Goal: Task Accomplishment & Management: Complete application form

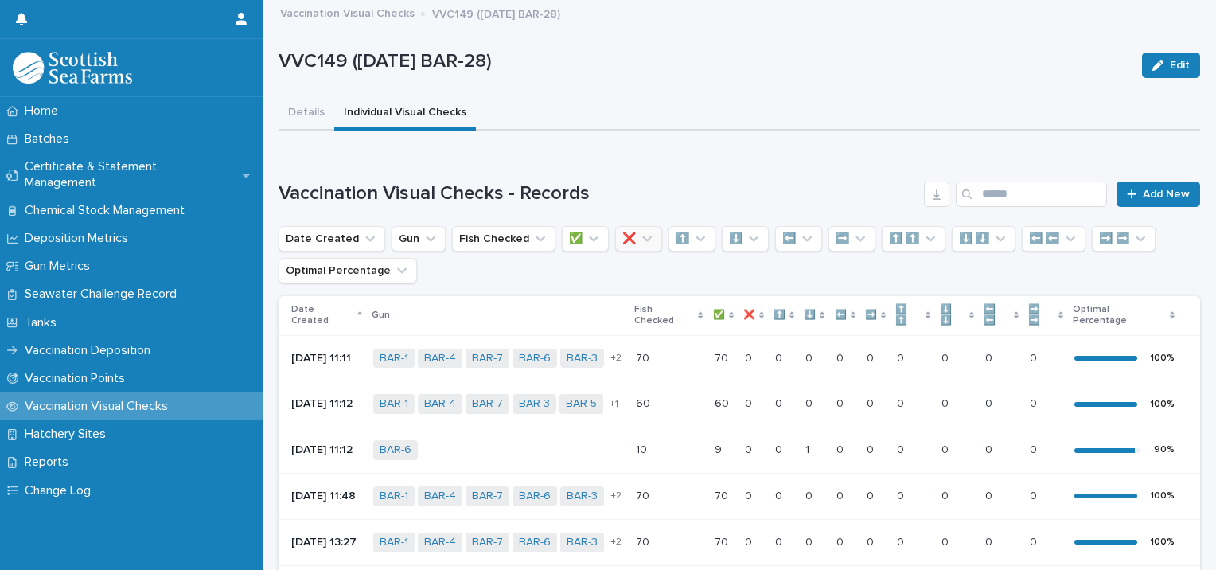
scroll to position [80, 0]
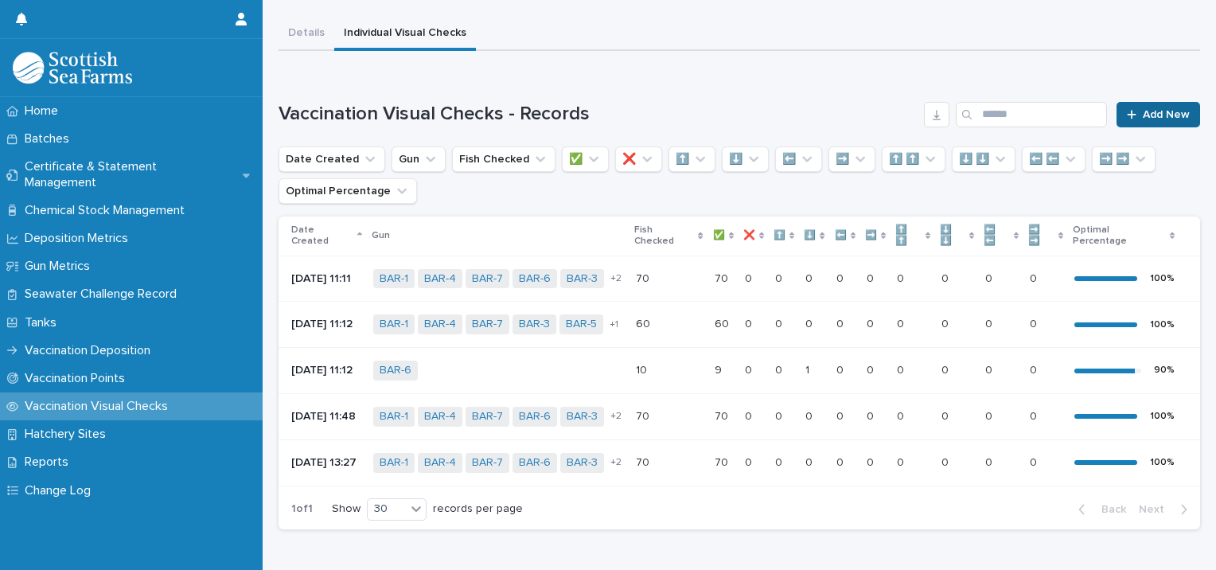
click at [1156, 115] on span "Add New" at bounding box center [1166, 114] width 47 height 11
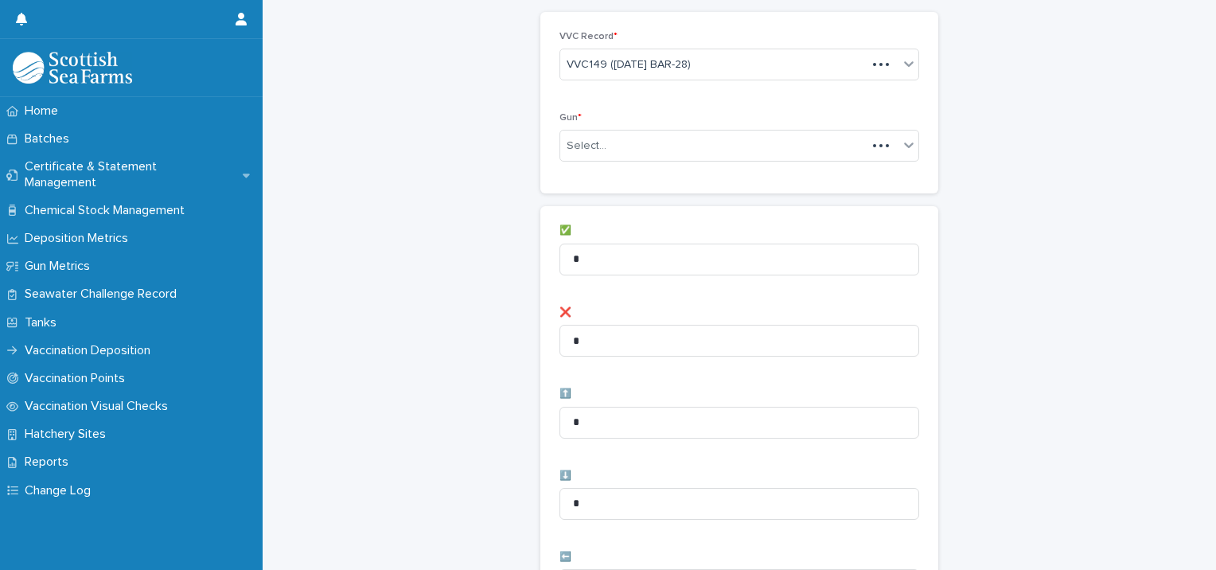
scroll to position [80, 0]
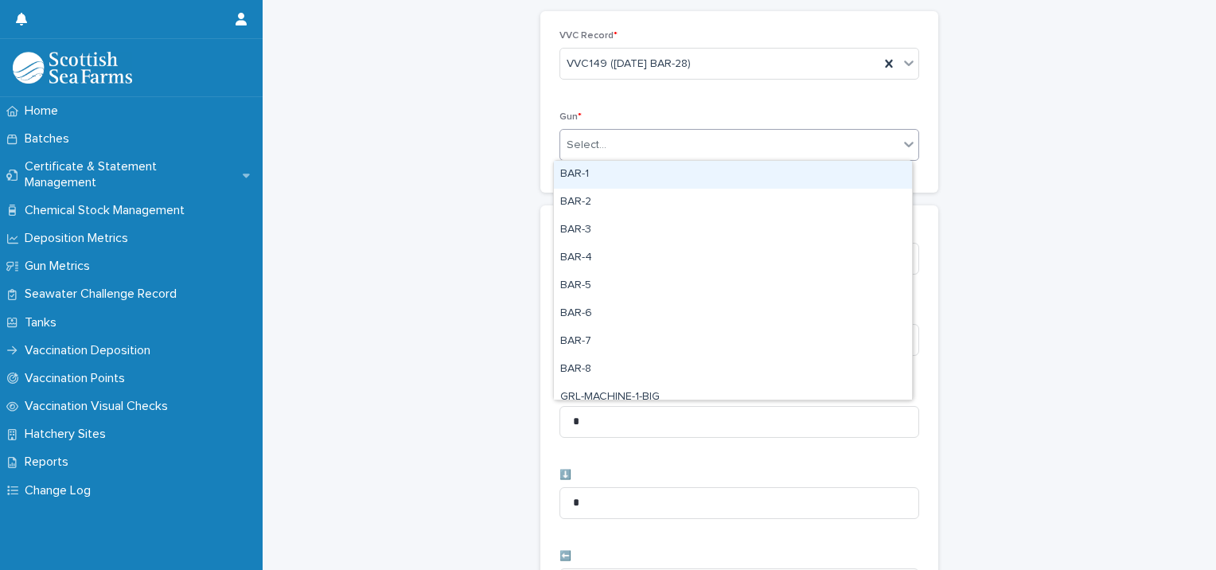
click at [621, 146] on div "Select..." at bounding box center [729, 145] width 338 height 26
click at [605, 177] on div "BAR-1" at bounding box center [733, 175] width 358 height 28
click at [729, 147] on div "BAR-1" at bounding box center [719, 145] width 319 height 28
click at [686, 178] on div "BAR-2" at bounding box center [733, 175] width 358 height 28
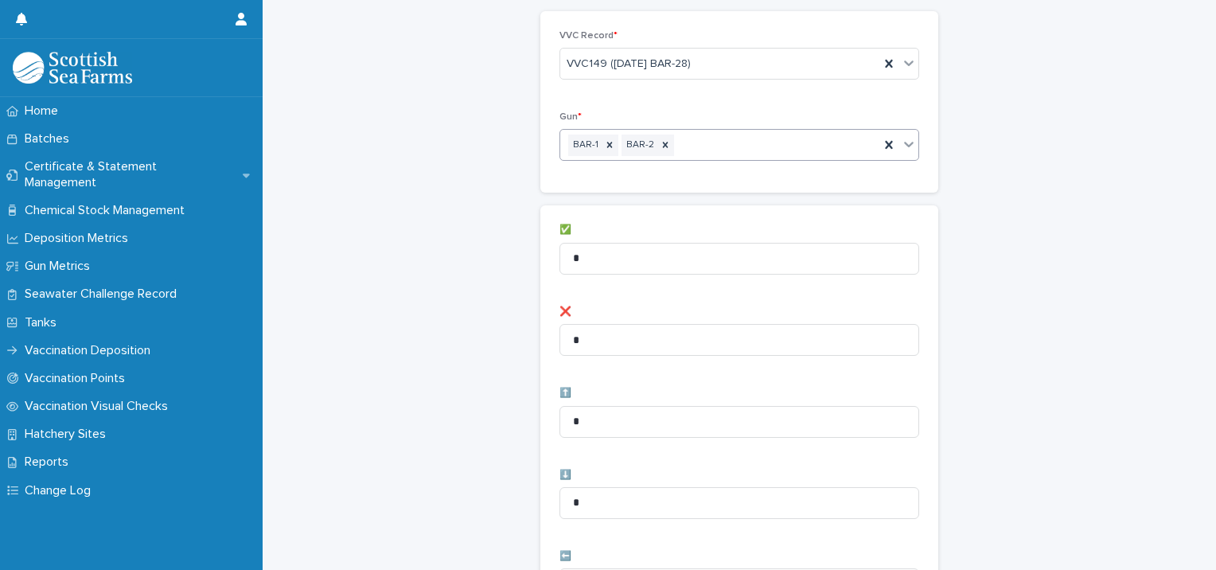
click at [732, 138] on div "BAR-1 BAR-2" at bounding box center [719, 145] width 319 height 28
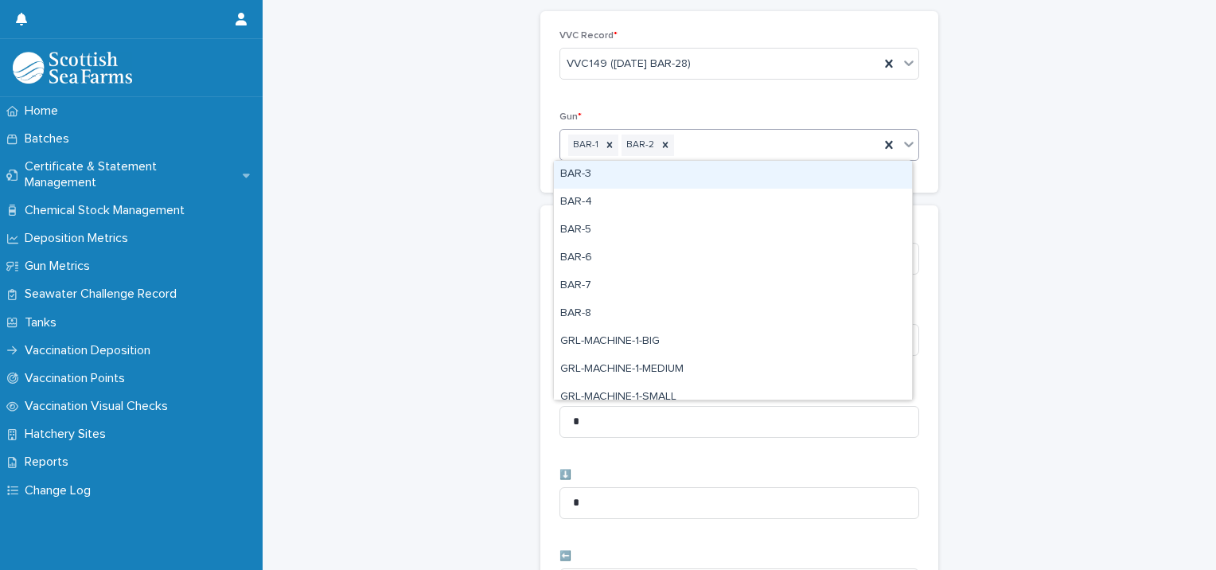
click at [691, 170] on div "BAR-3" at bounding box center [733, 175] width 358 height 28
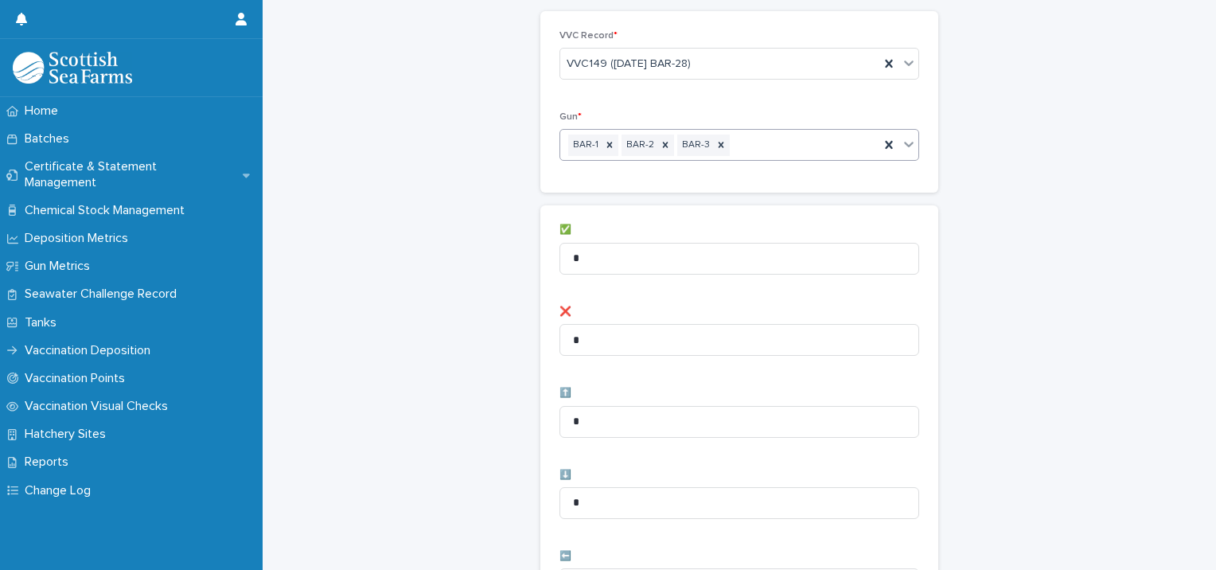
click at [743, 146] on div "BAR-1 BAR-2 BAR-3" at bounding box center [719, 145] width 319 height 28
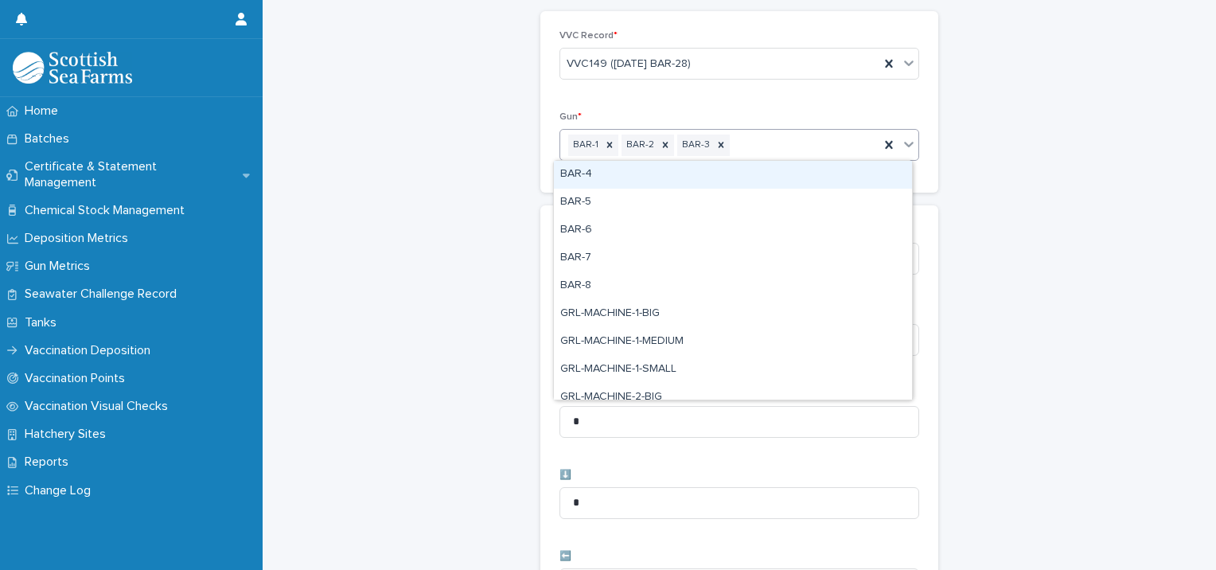
click at [703, 169] on div "BAR-4" at bounding box center [733, 175] width 358 height 28
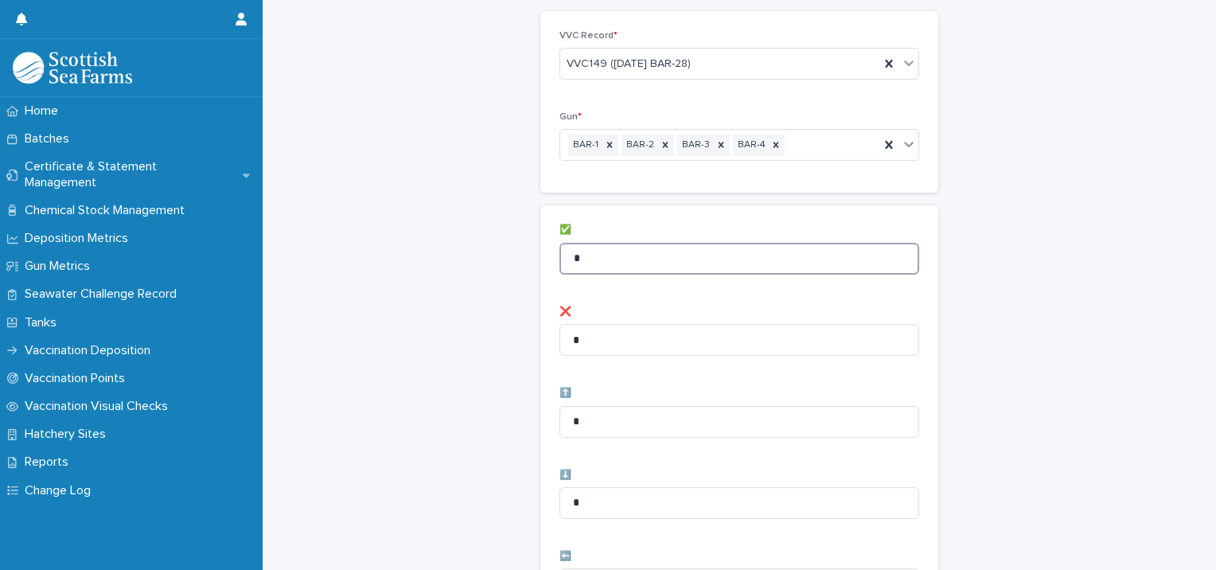
drag, startPoint x: 614, startPoint y: 257, endPoint x: 376, endPoint y: 242, distance: 238.4
click at [376, 242] on div "Vaccination Visual Checks - Records: add new Loading... Saving… Loading... Savi…" at bounding box center [738, 556] width 921 height 1271
type input "**"
drag, startPoint x: 340, startPoint y: 321, endPoint x: 453, endPoint y: 384, distance: 129.7
click at [350, 325] on div "Vaccination Visual Checks - Records: add new Loading... Saving… Loading... Savi…" at bounding box center [738, 556] width 921 height 1271
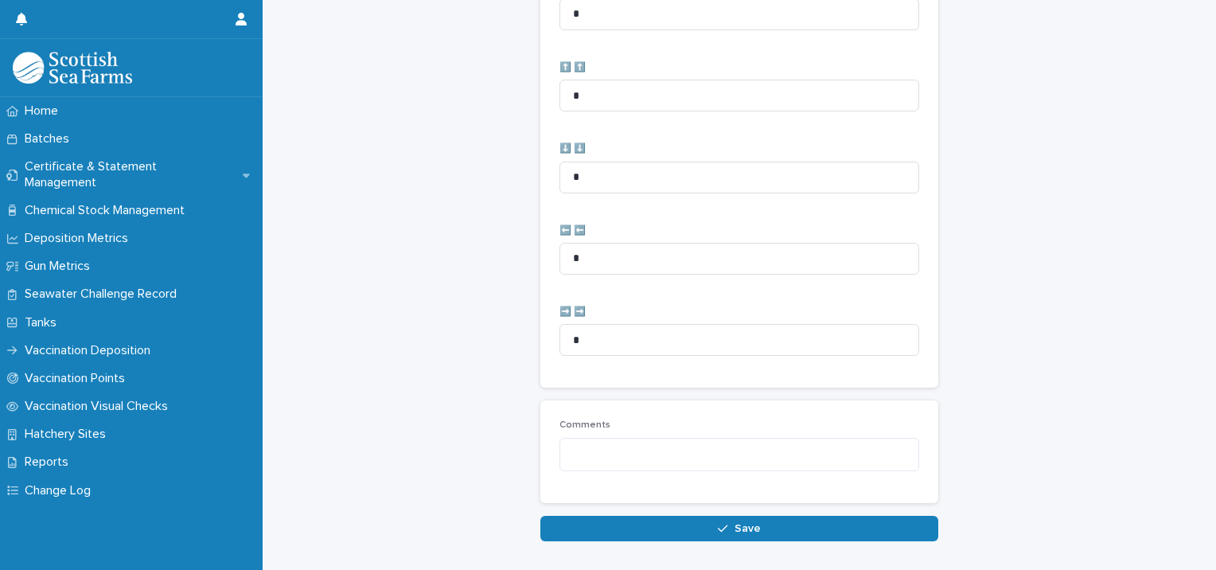
scroll to position [794, 0]
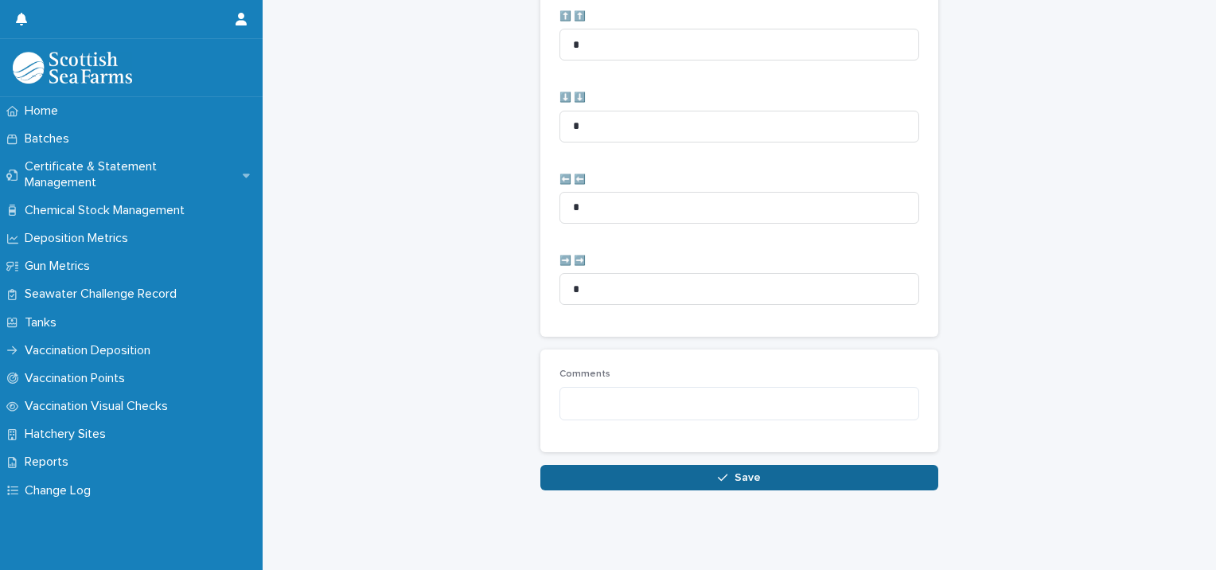
click at [620, 465] on button "Save" at bounding box center [739, 477] width 398 height 25
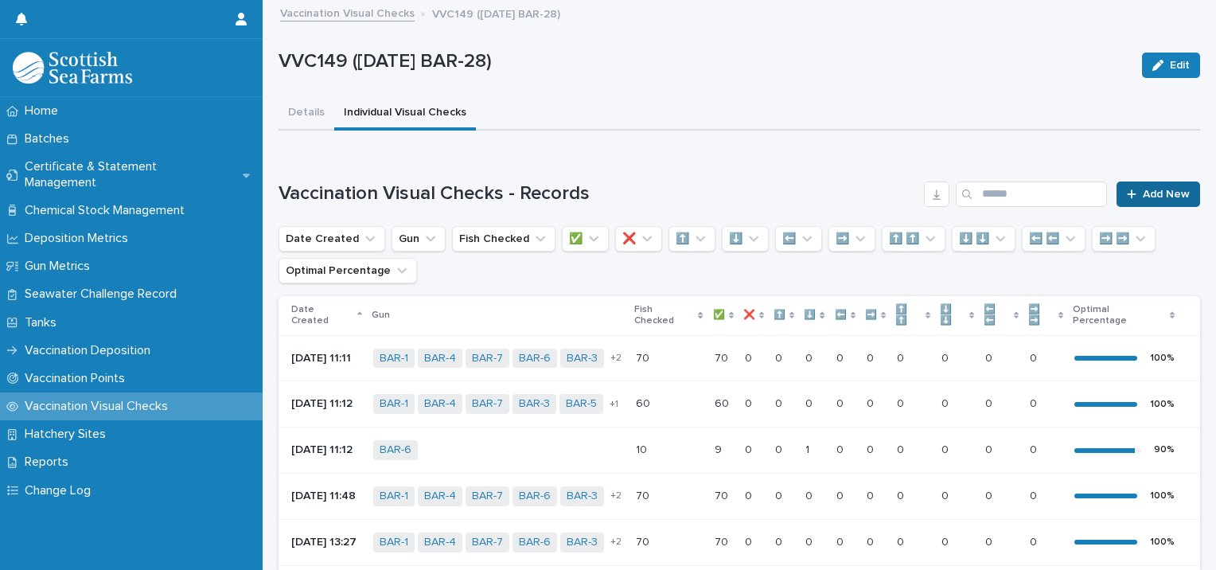
click at [1127, 190] on icon at bounding box center [1131, 193] width 9 height 9
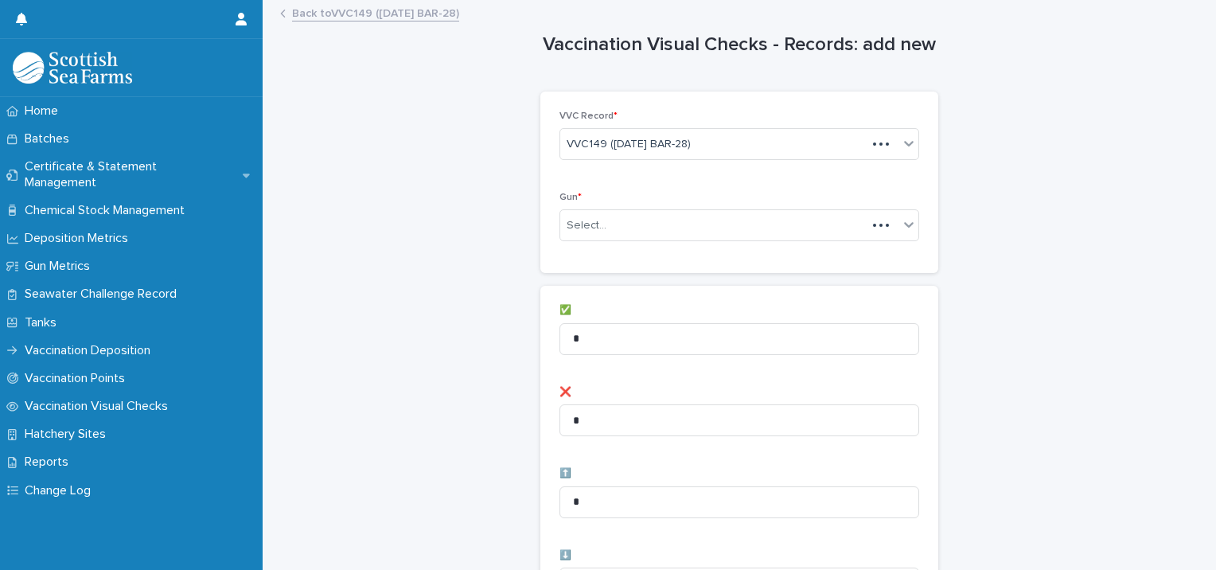
click at [574, 208] on div "Gun * Select..." at bounding box center [739, 223] width 360 height 62
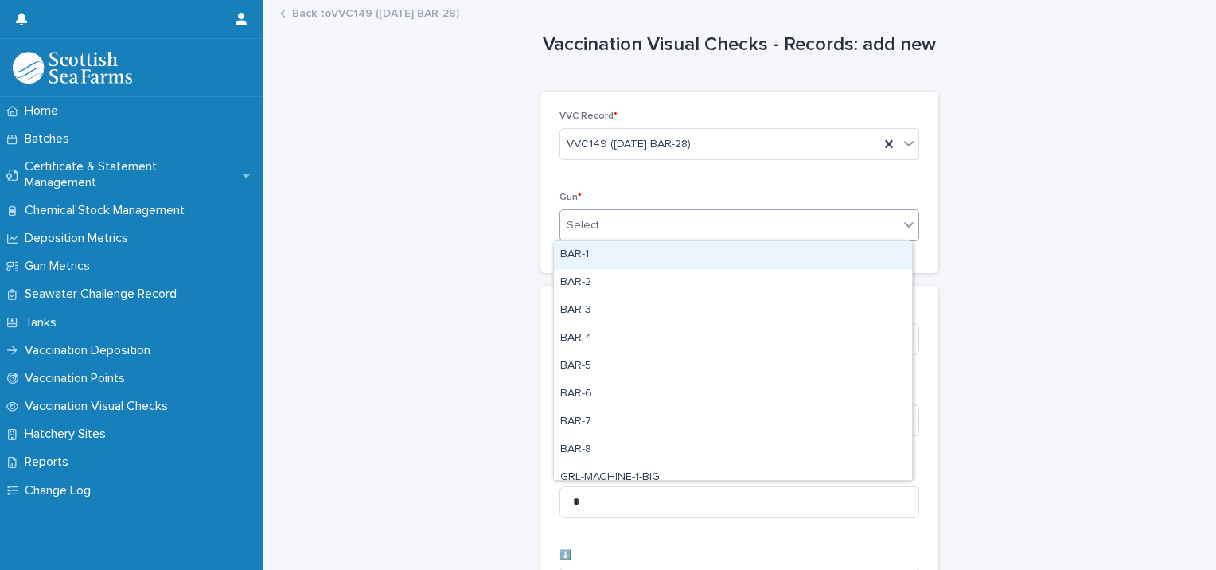
click at [573, 219] on div "Select..." at bounding box center [586, 225] width 40 height 17
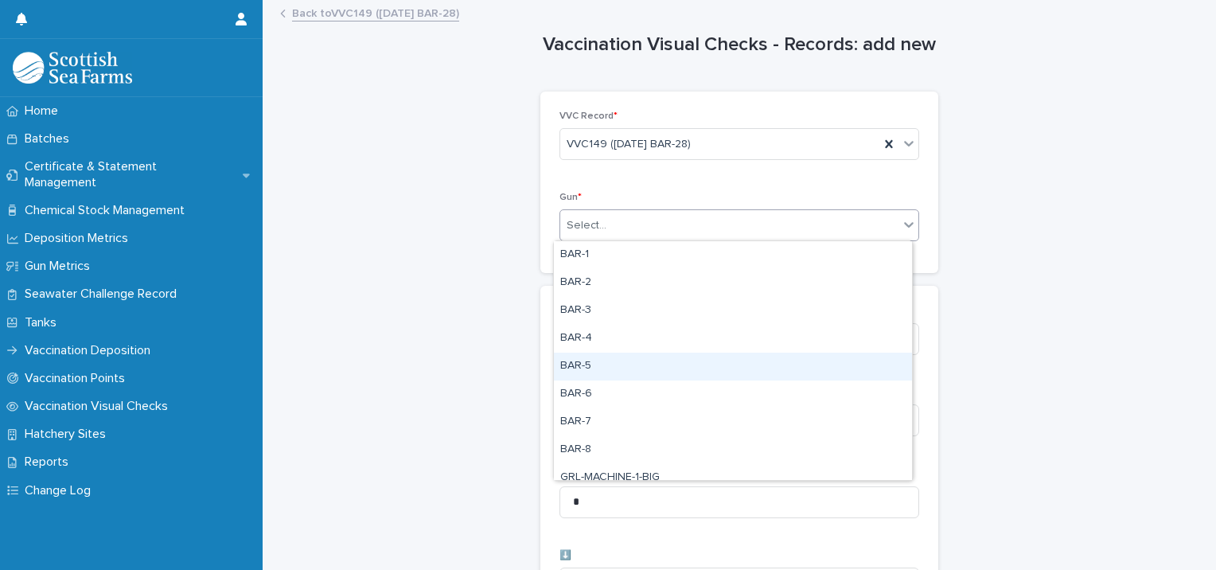
click at [579, 365] on div "BAR-5" at bounding box center [733, 366] width 358 height 28
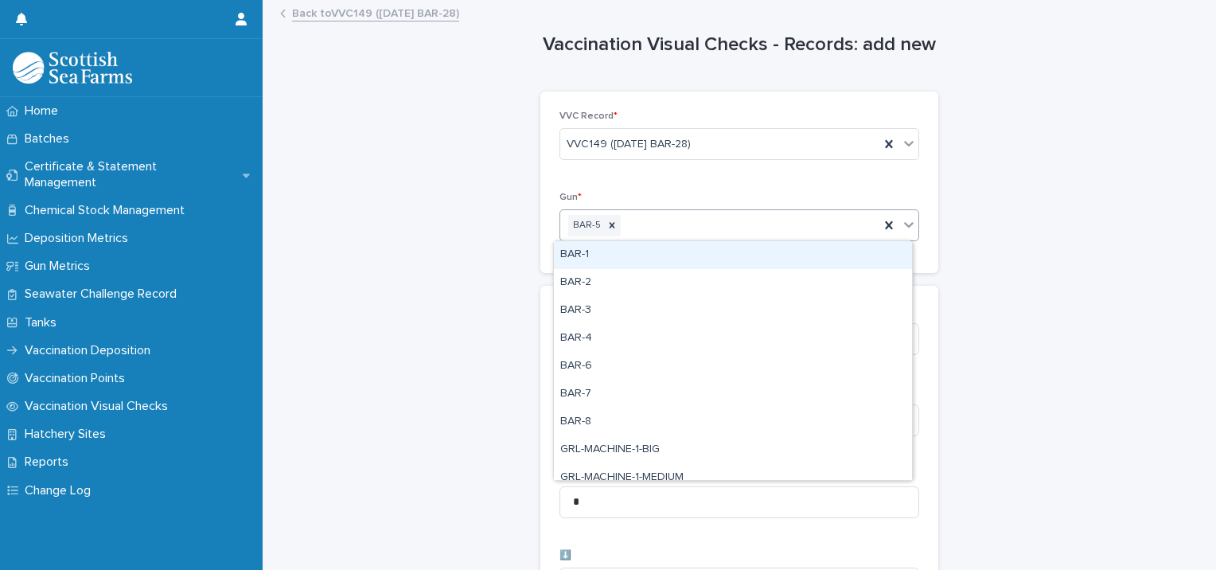
click at [694, 226] on div "BAR-5" at bounding box center [719, 226] width 319 height 28
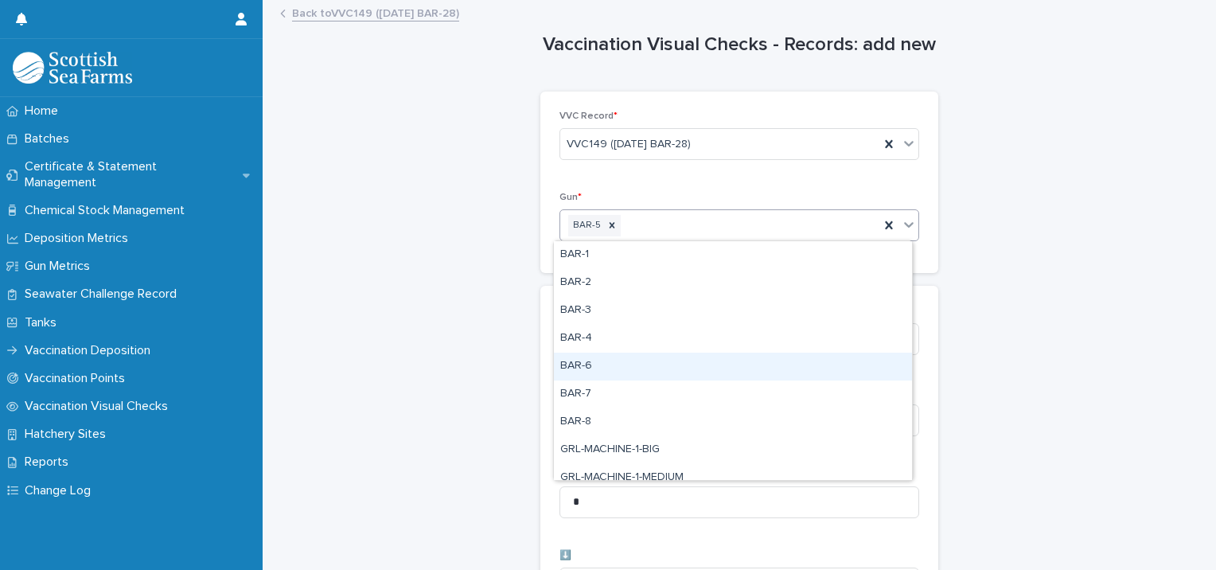
click at [598, 365] on div "BAR-6" at bounding box center [733, 366] width 358 height 28
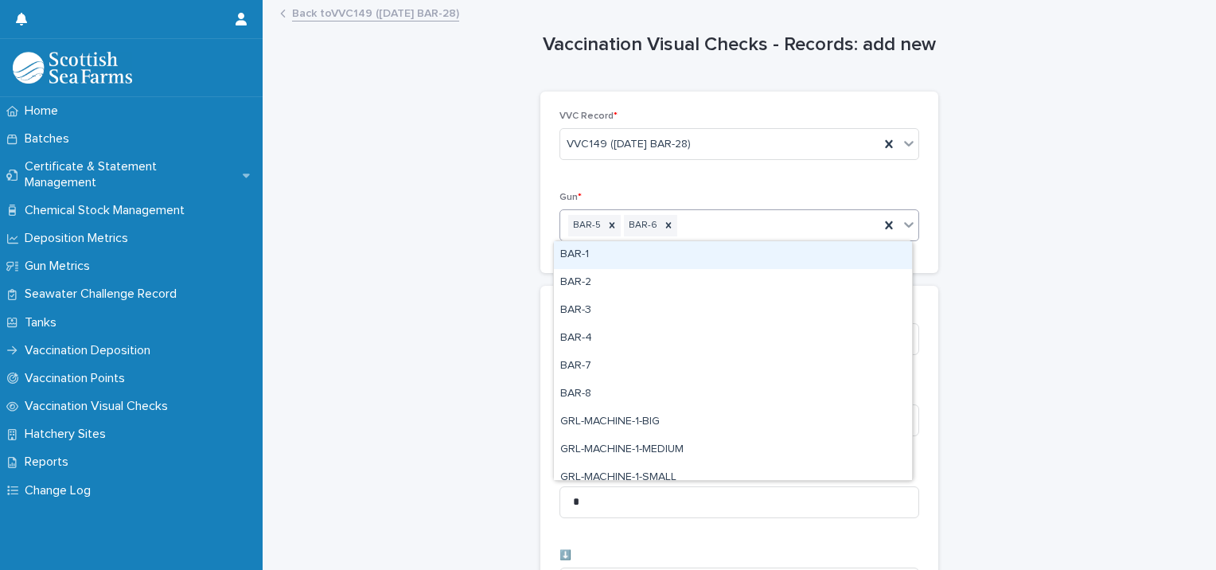
click at [730, 232] on div "BAR-5 BAR-6" at bounding box center [719, 226] width 319 height 28
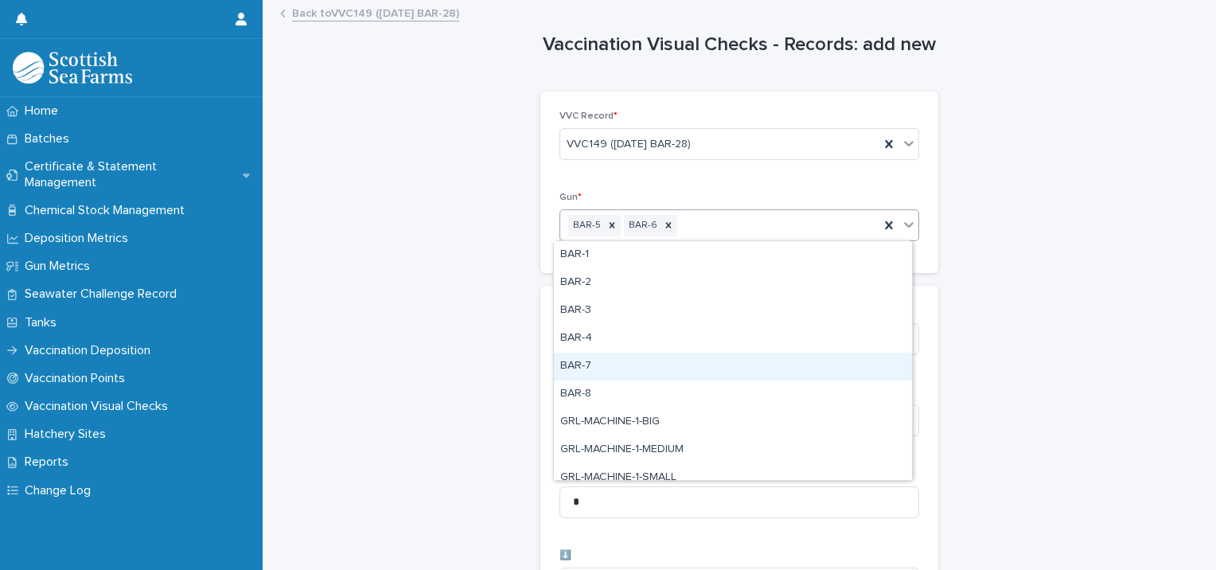
click at [617, 369] on div "BAR-7" at bounding box center [733, 366] width 358 height 28
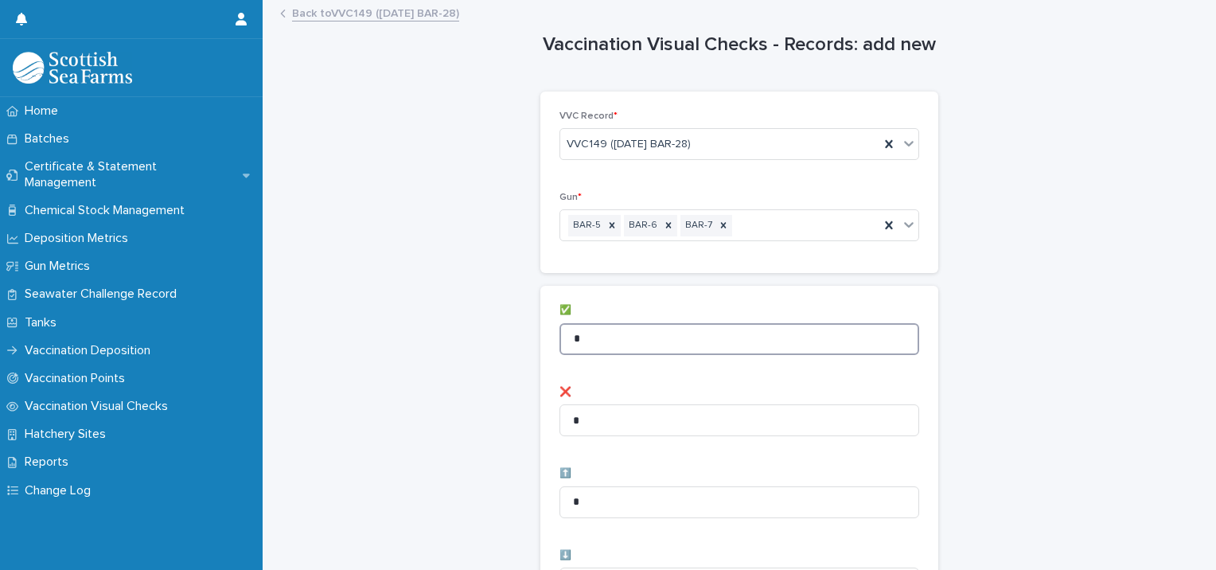
drag, startPoint x: 605, startPoint y: 337, endPoint x: 493, endPoint y: 347, distance: 112.7
type input "**"
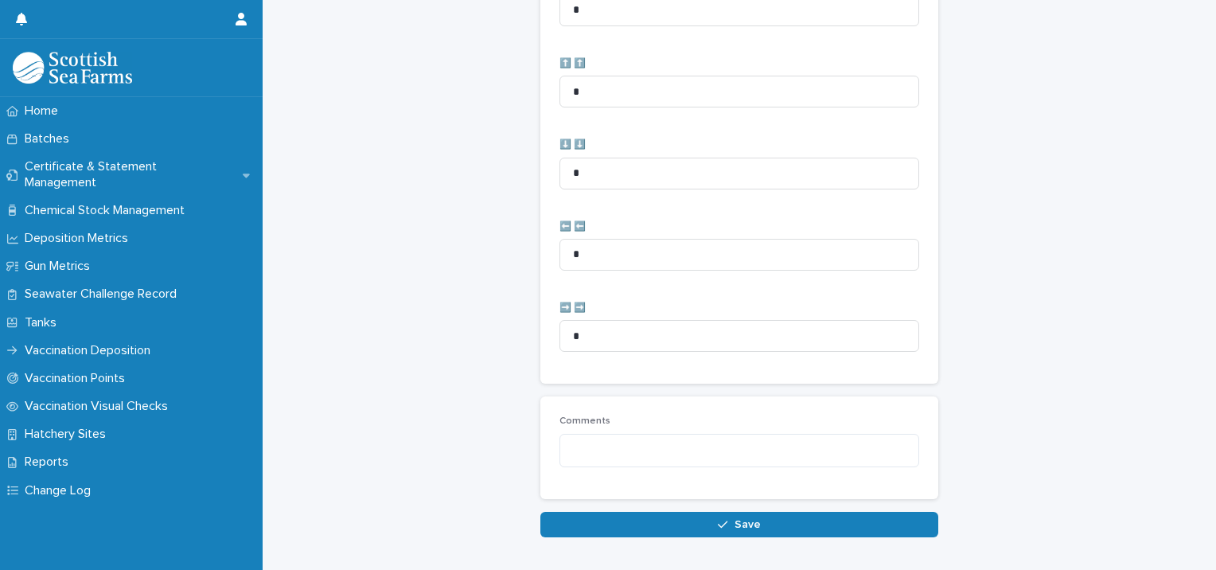
scroll to position [794, 0]
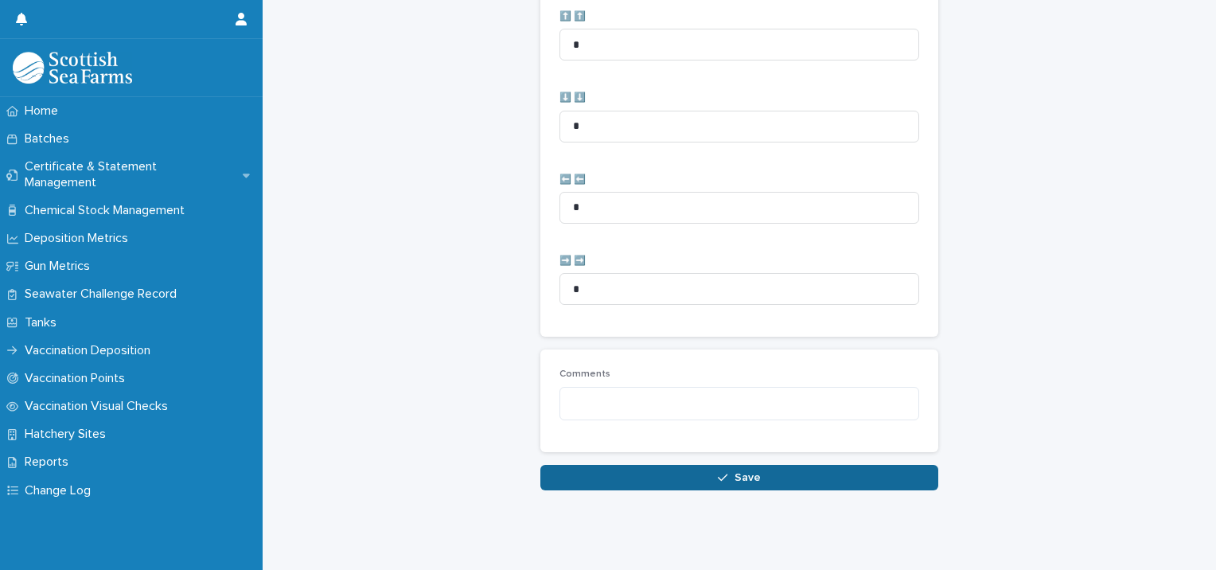
click at [574, 469] on button "Save" at bounding box center [739, 477] width 398 height 25
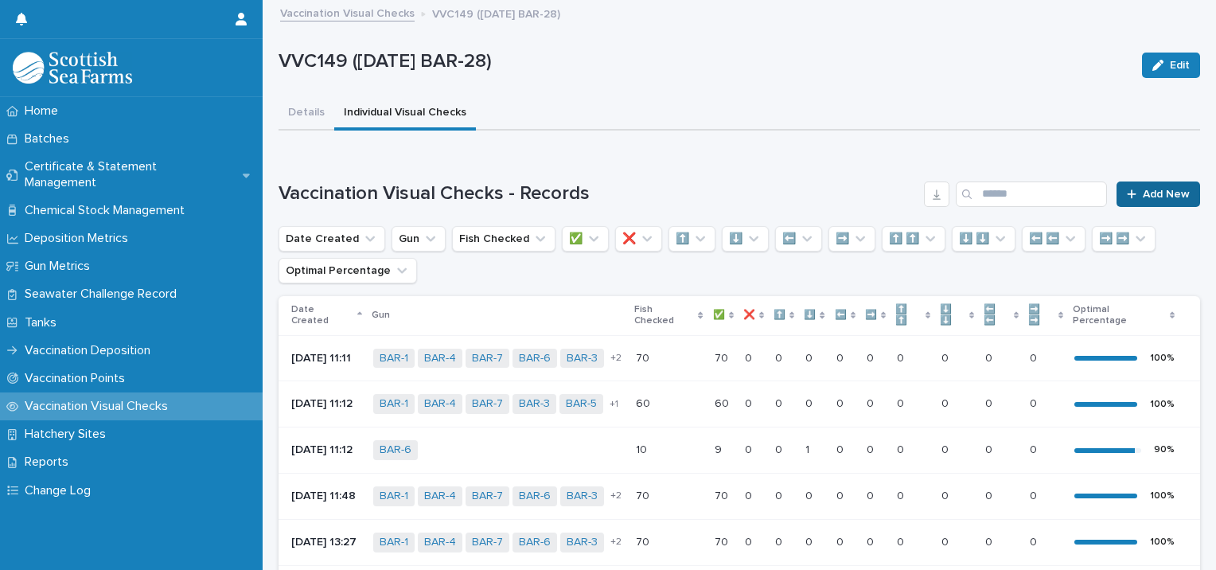
click at [1146, 192] on span "Add New" at bounding box center [1166, 194] width 47 height 11
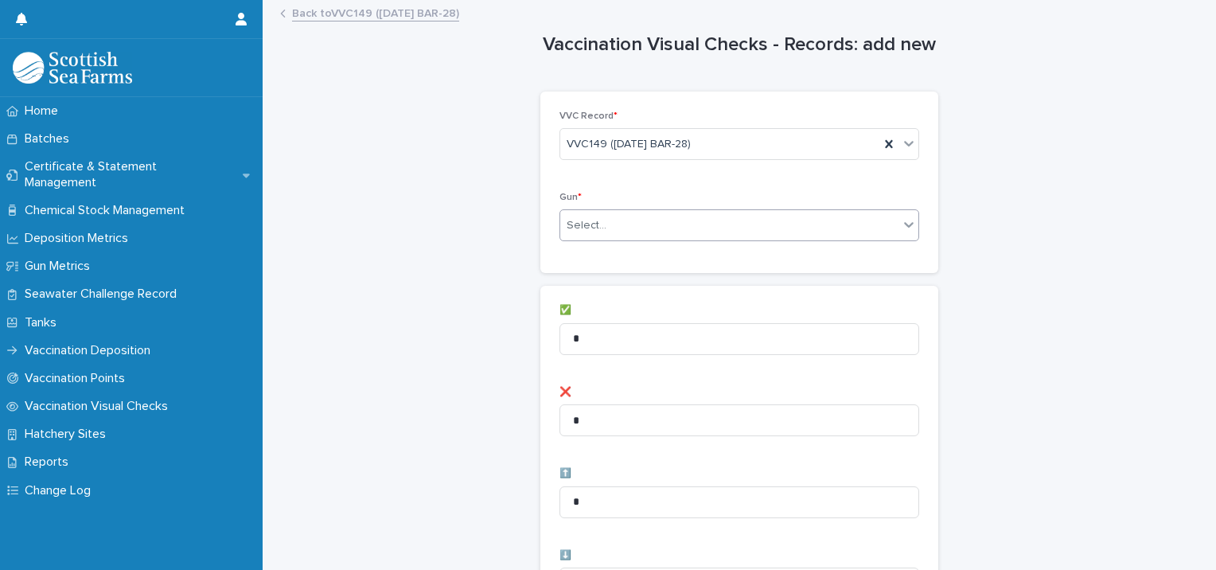
click at [703, 212] on div "Select..." at bounding box center [729, 225] width 338 height 26
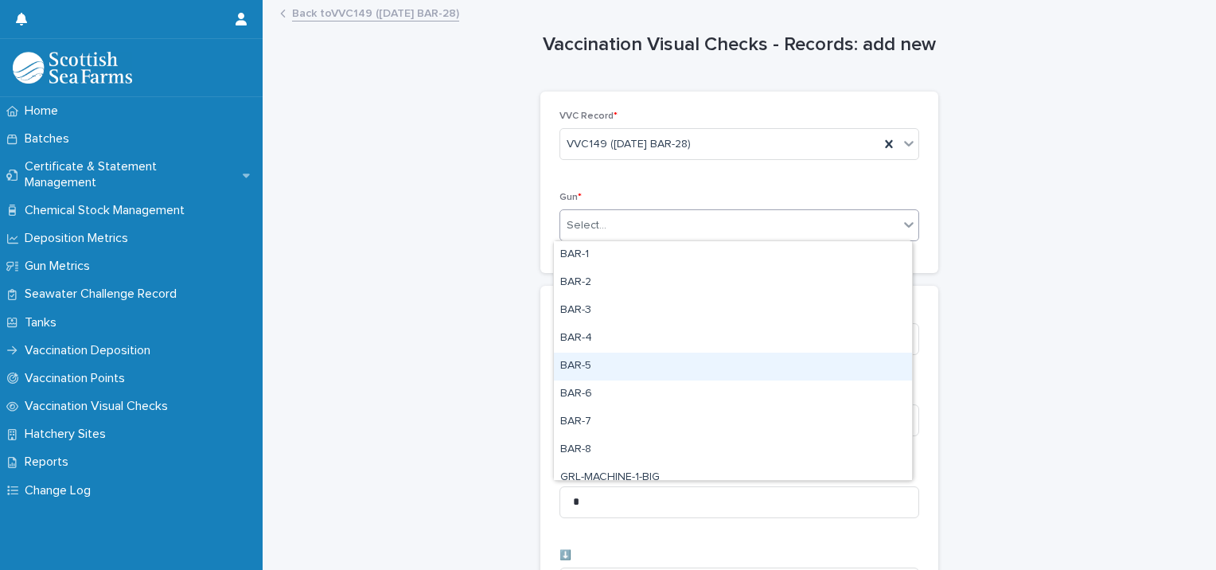
click at [627, 364] on div "BAR-5" at bounding box center [733, 366] width 358 height 28
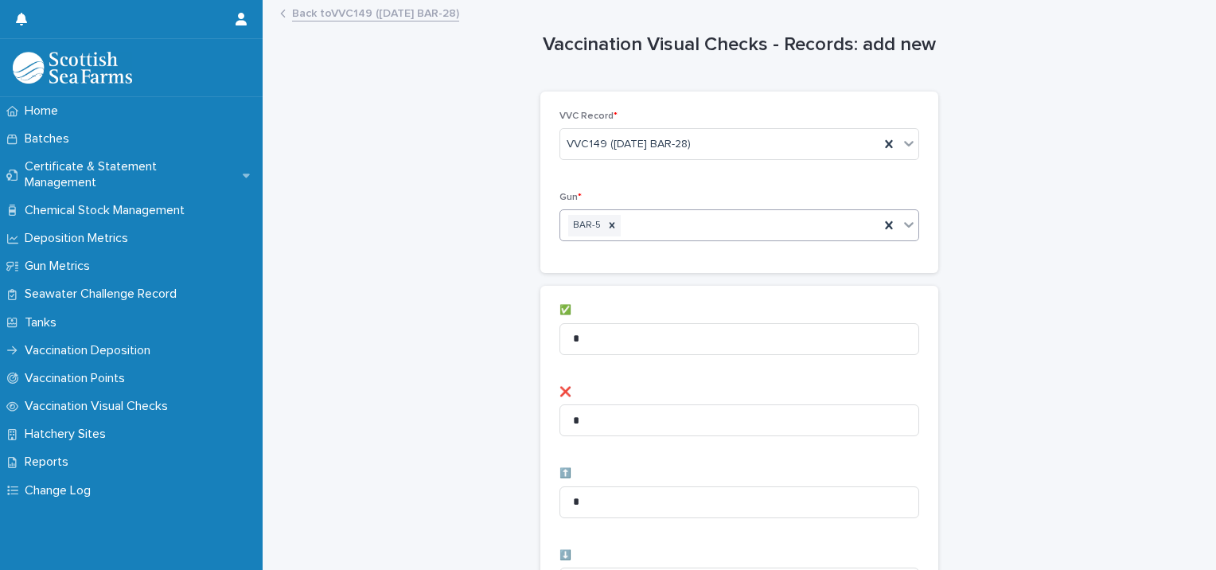
click at [648, 224] on div "BAR-5" at bounding box center [719, 226] width 319 height 28
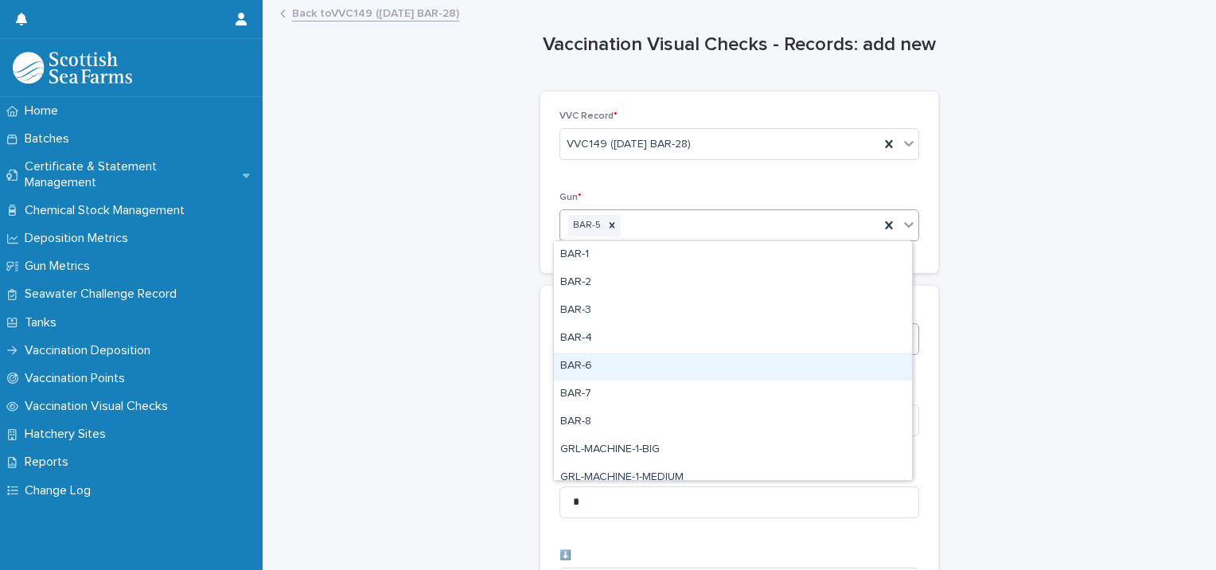
click at [621, 371] on div "BAR-6" at bounding box center [733, 366] width 358 height 28
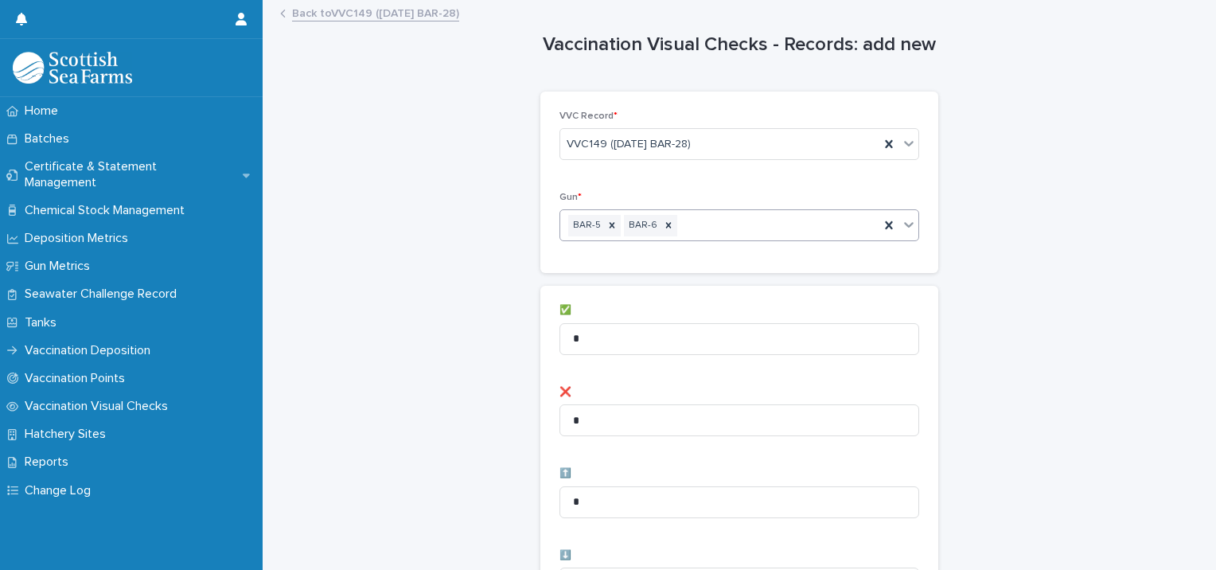
click at [707, 228] on div "BAR-5 BAR-6" at bounding box center [719, 226] width 319 height 28
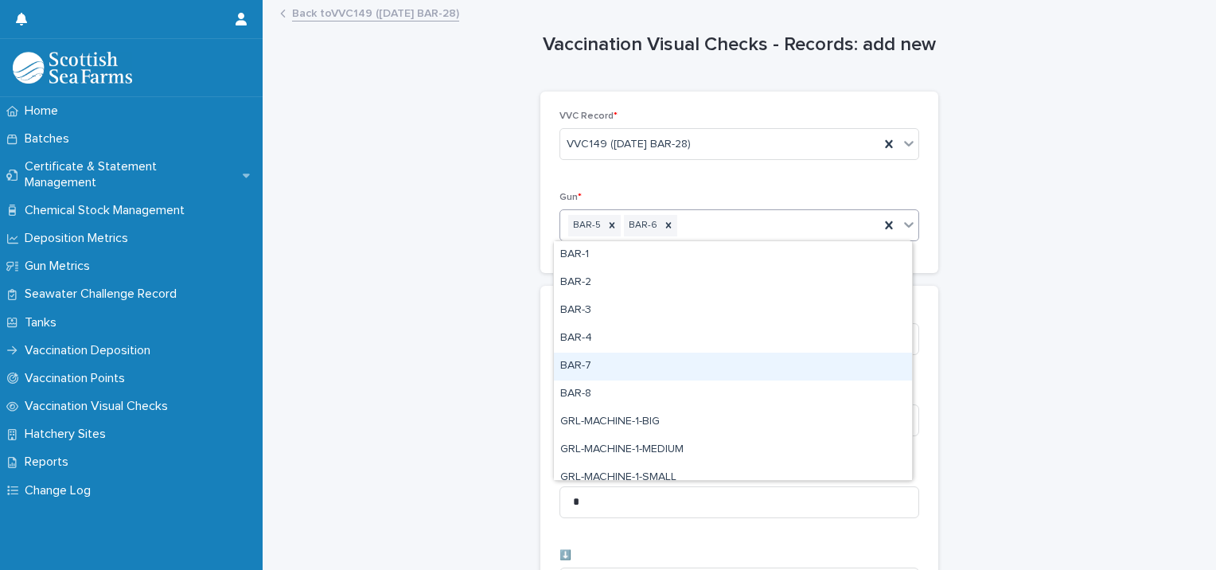
click at [659, 376] on div "BAR-7" at bounding box center [733, 366] width 358 height 28
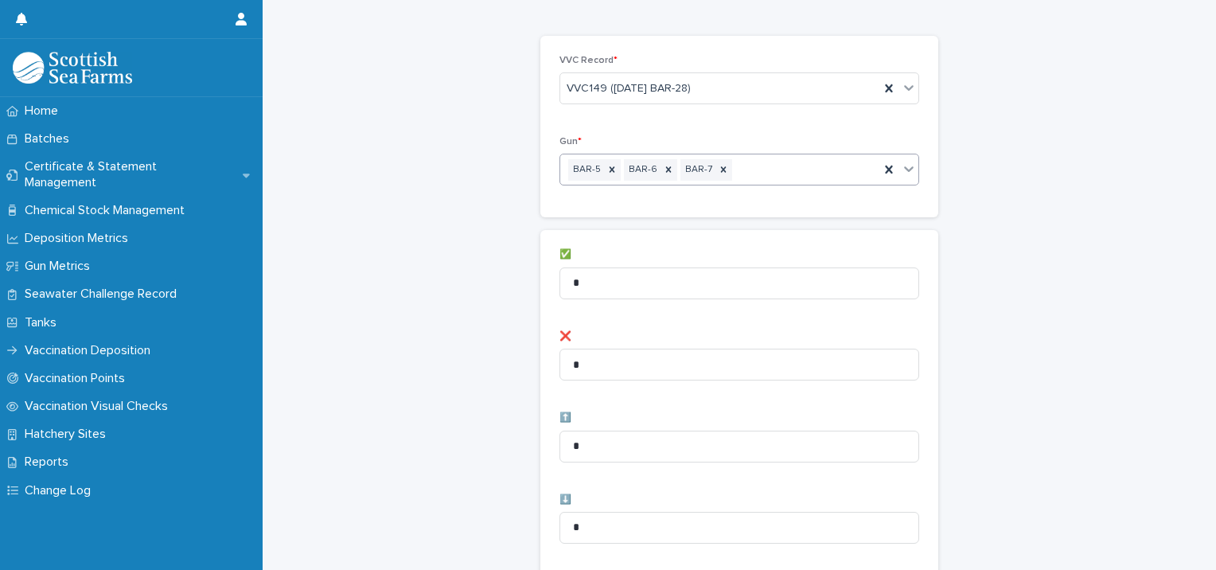
scroll to position [80, 0]
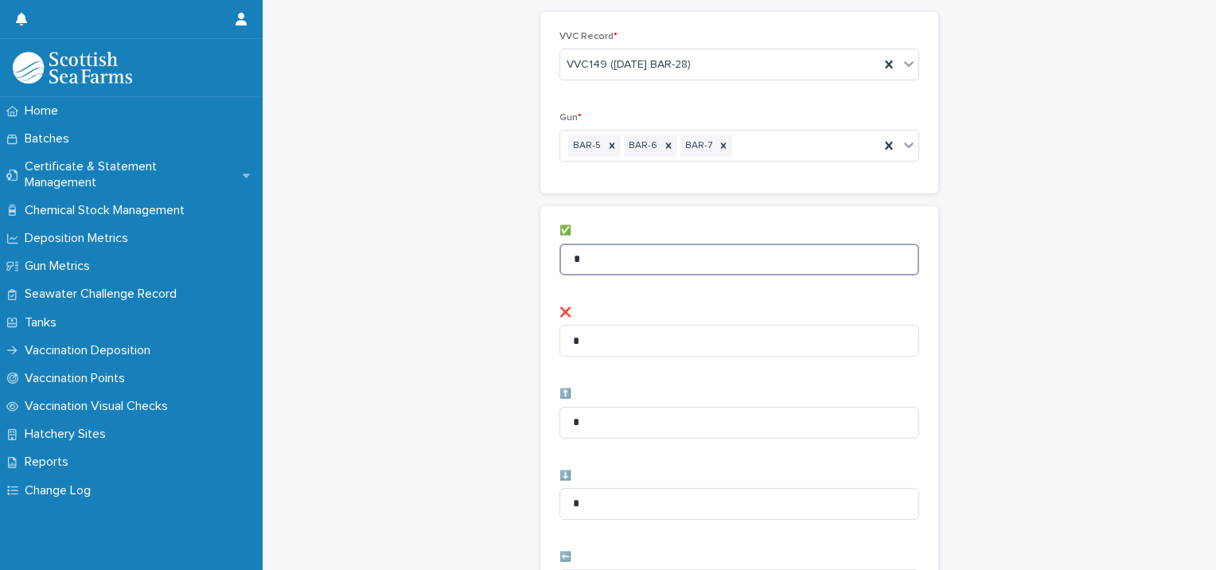
drag, startPoint x: 632, startPoint y: 258, endPoint x: 522, endPoint y: 270, distance: 110.4
click at [522, 270] on div "Vaccination Visual Checks - Records: add new Loading... Saving… Loading... Savi…" at bounding box center [738, 557] width 921 height 1271
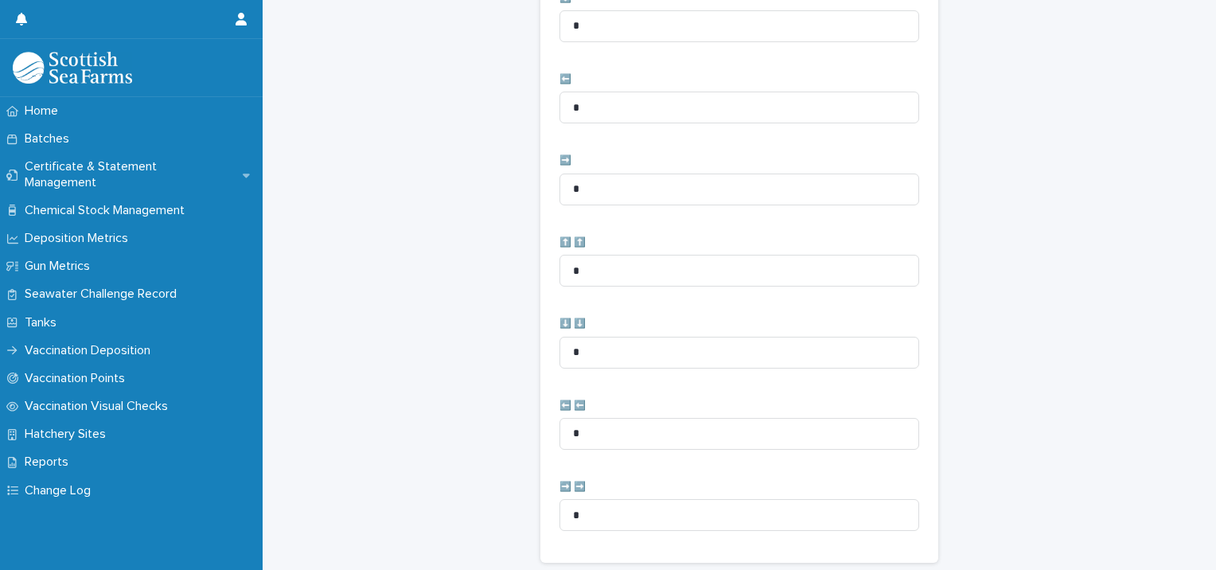
scroll to position [794, 0]
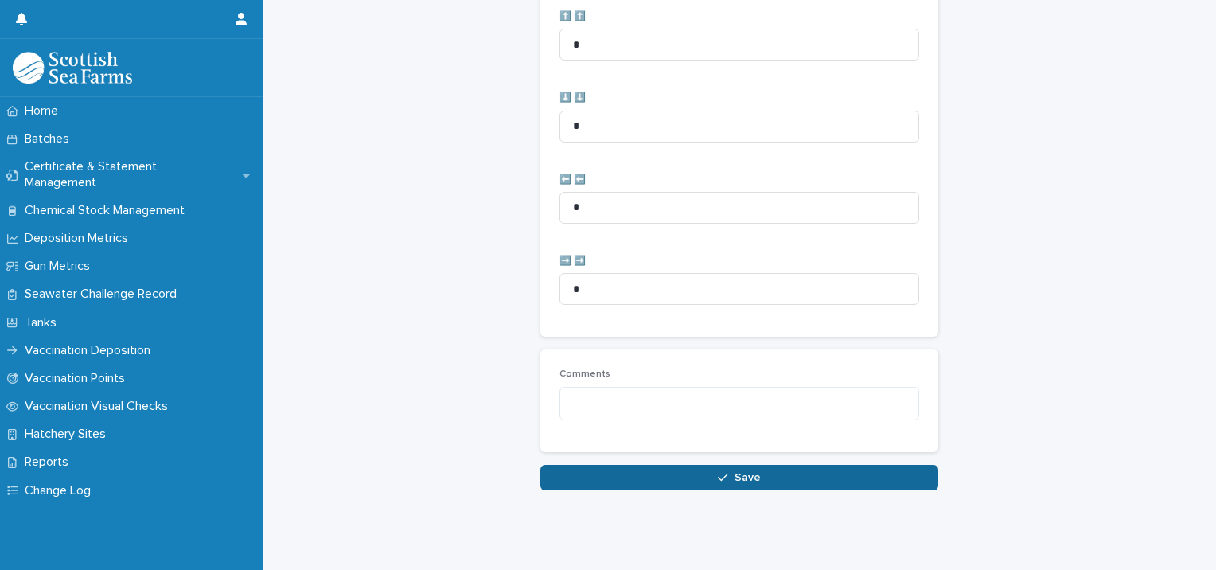
type input "**"
click at [692, 469] on button "Save" at bounding box center [739, 477] width 398 height 25
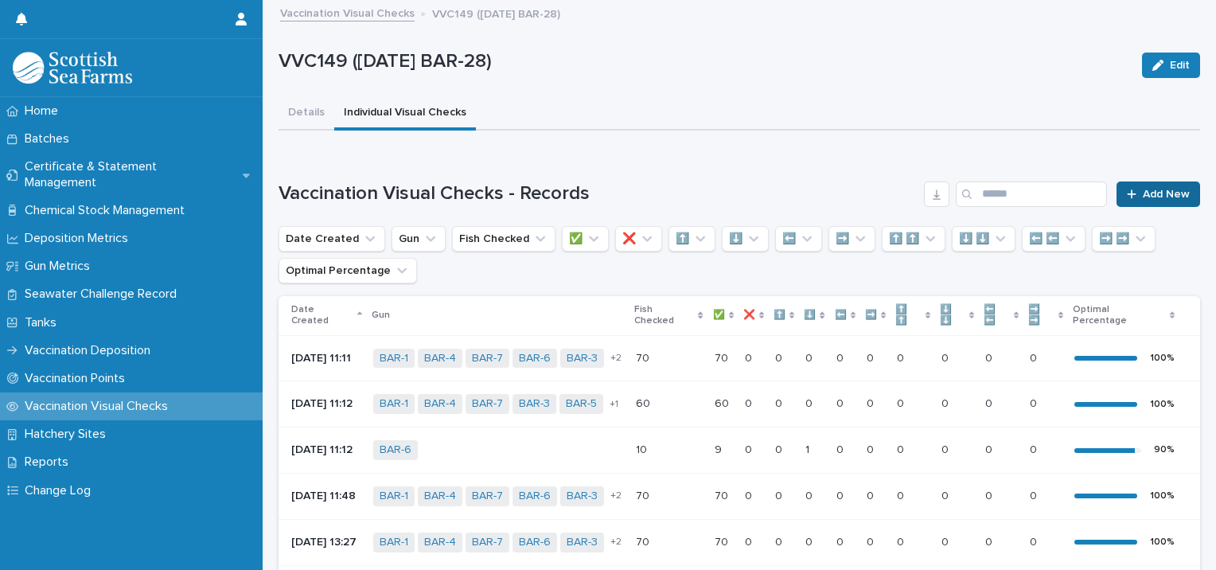
click at [1147, 193] on span "Add New" at bounding box center [1166, 194] width 47 height 11
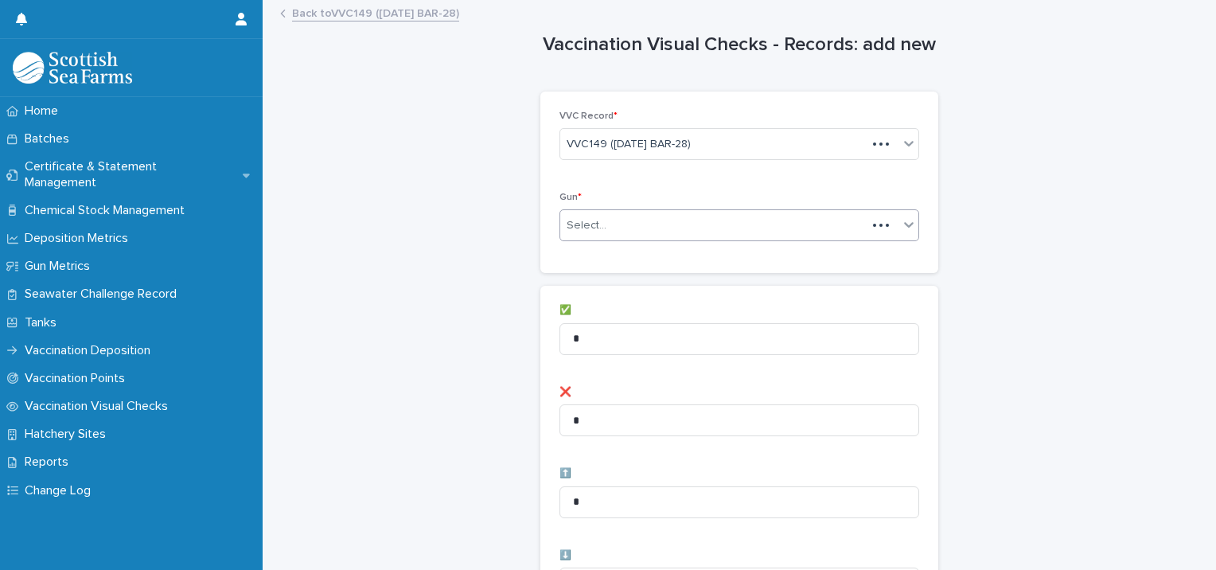
click at [631, 222] on div "Select..." at bounding box center [713, 225] width 306 height 26
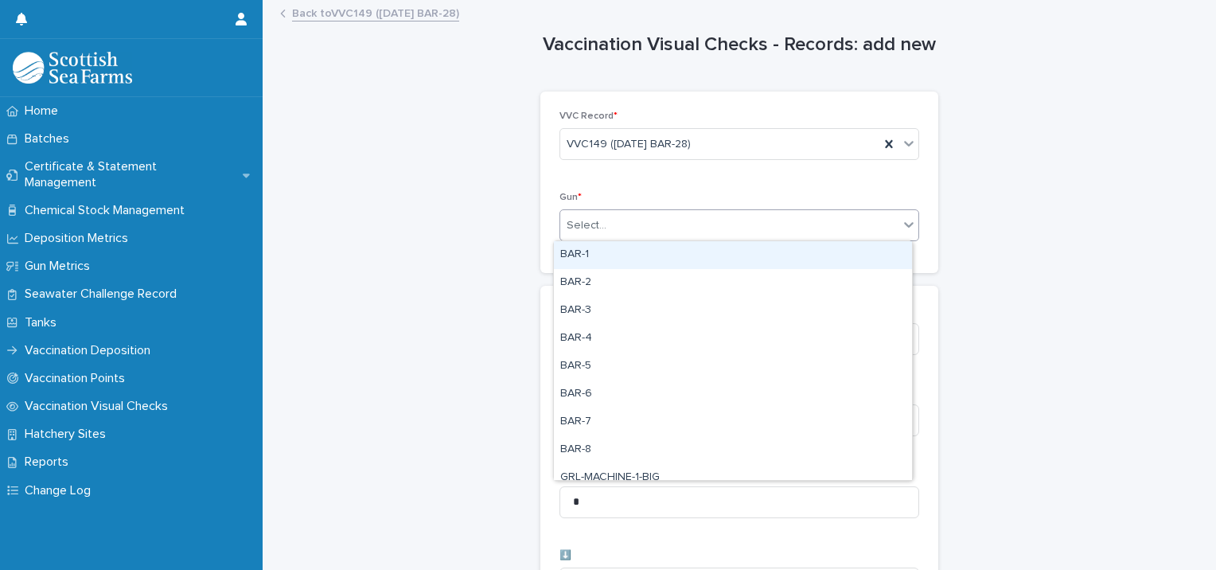
click at [599, 255] on div "BAR-1" at bounding box center [733, 255] width 358 height 28
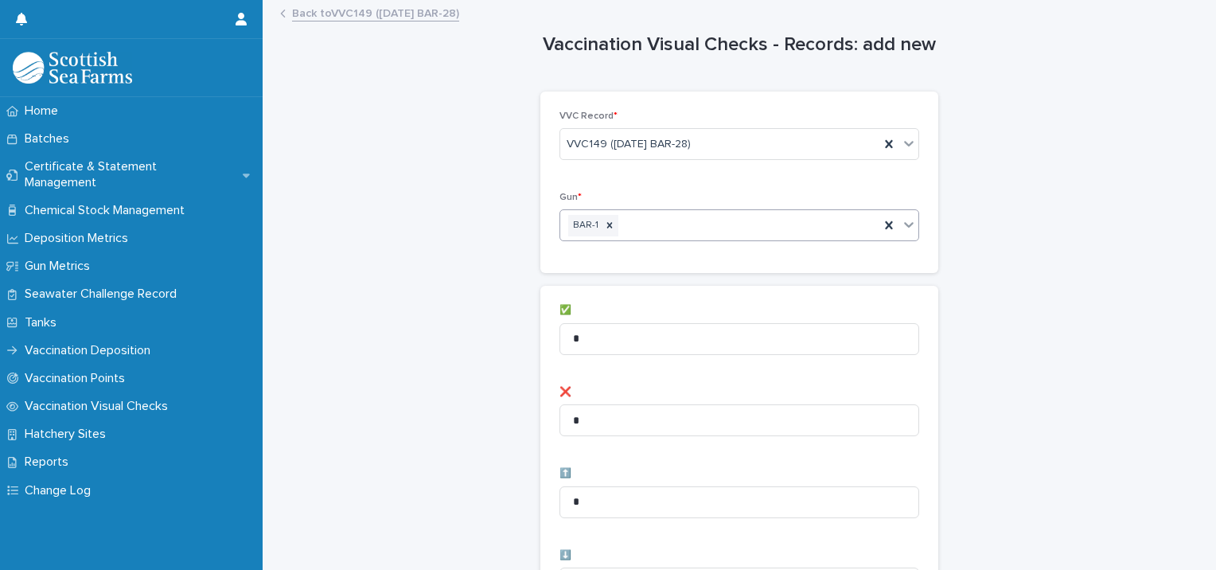
click at [693, 229] on div "BAR-1" at bounding box center [719, 226] width 319 height 28
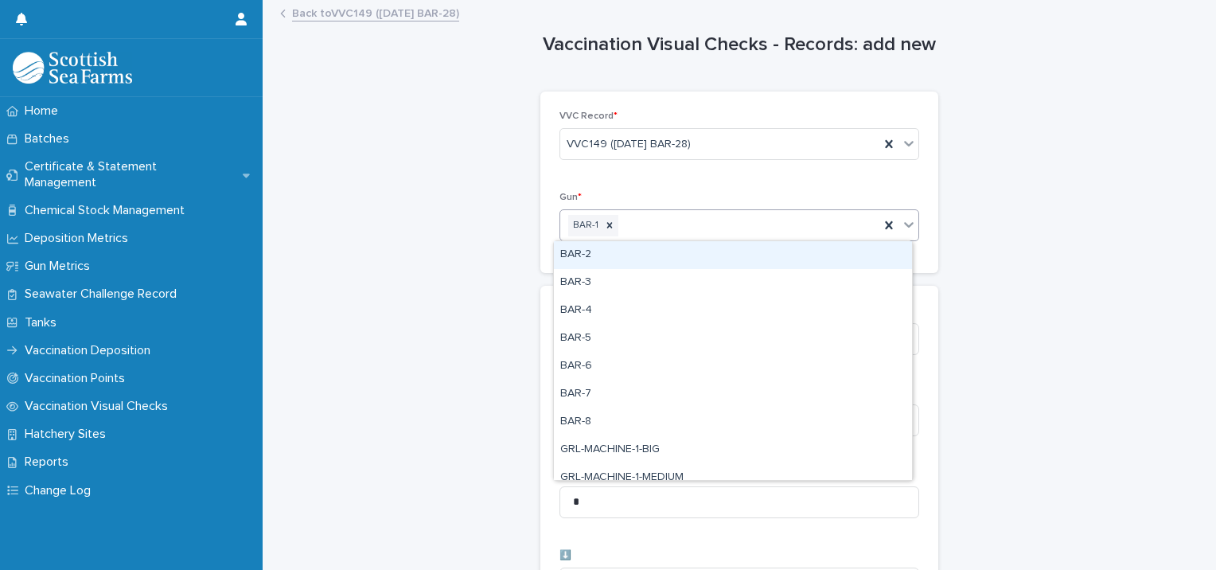
click at [642, 255] on div "BAR-2" at bounding box center [733, 255] width 358 height 28
click at [691, 229] on div "BAR-1 BAR-2" at bounding box center [719, 226] width 319 height 28
click at [648, 260] on div "BAR-3" at bounding box center [733, 255] width 358 height 28
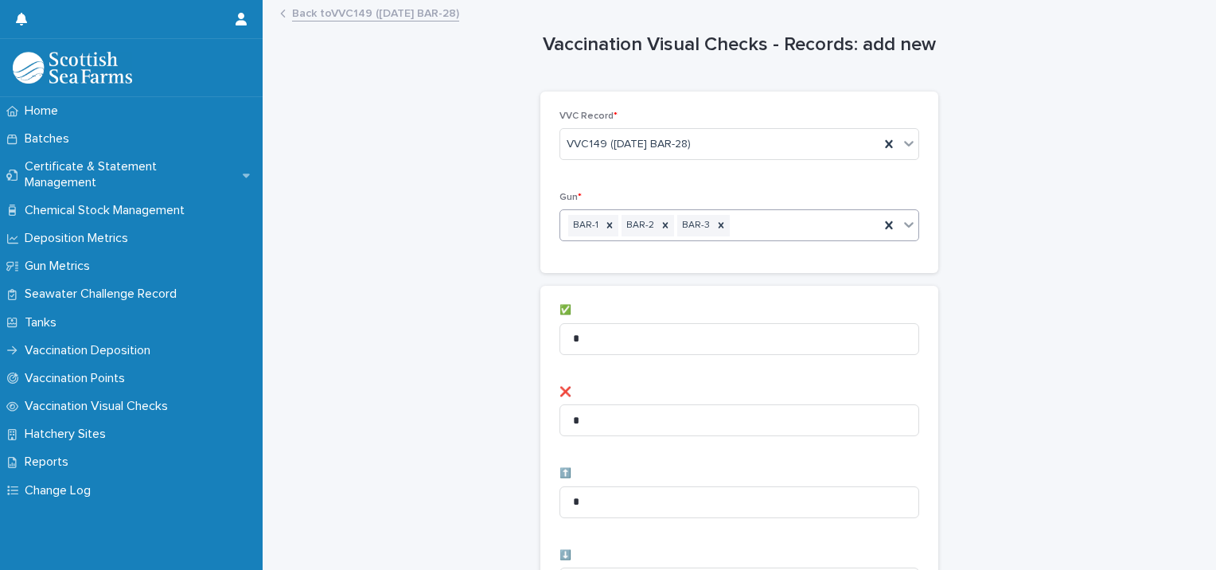
click at [737, 228] on div "BAR-1 BAR-2 BAR-3" at bounding box center [719, 226] width 319 height 28
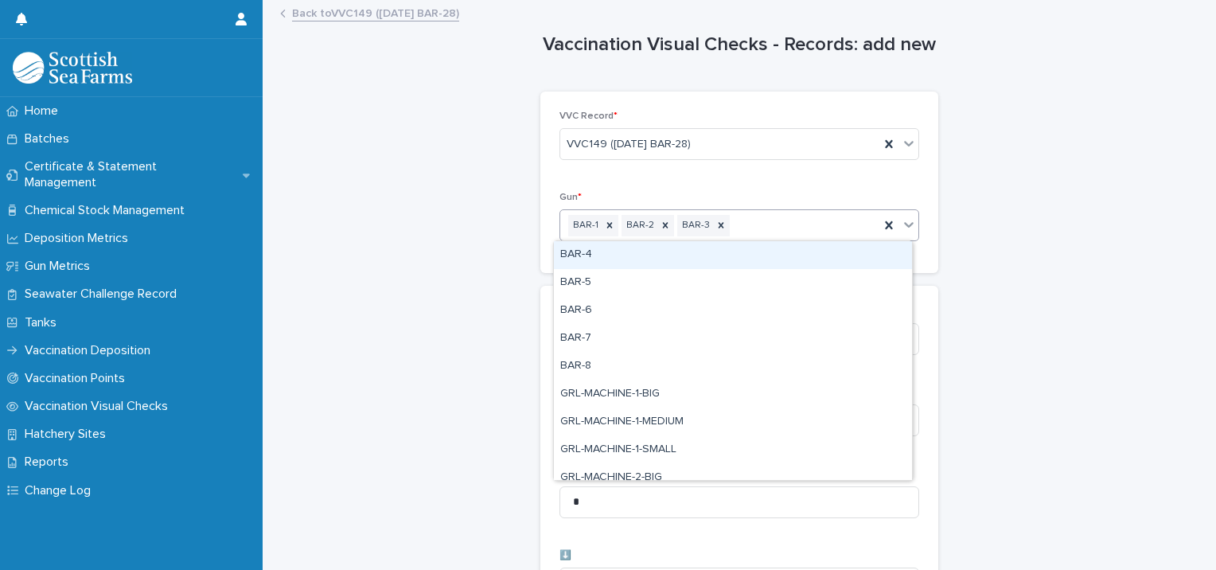
click at [698, 255] on div "BAR-4" at bounding box center [733, 255] width 358 height 28
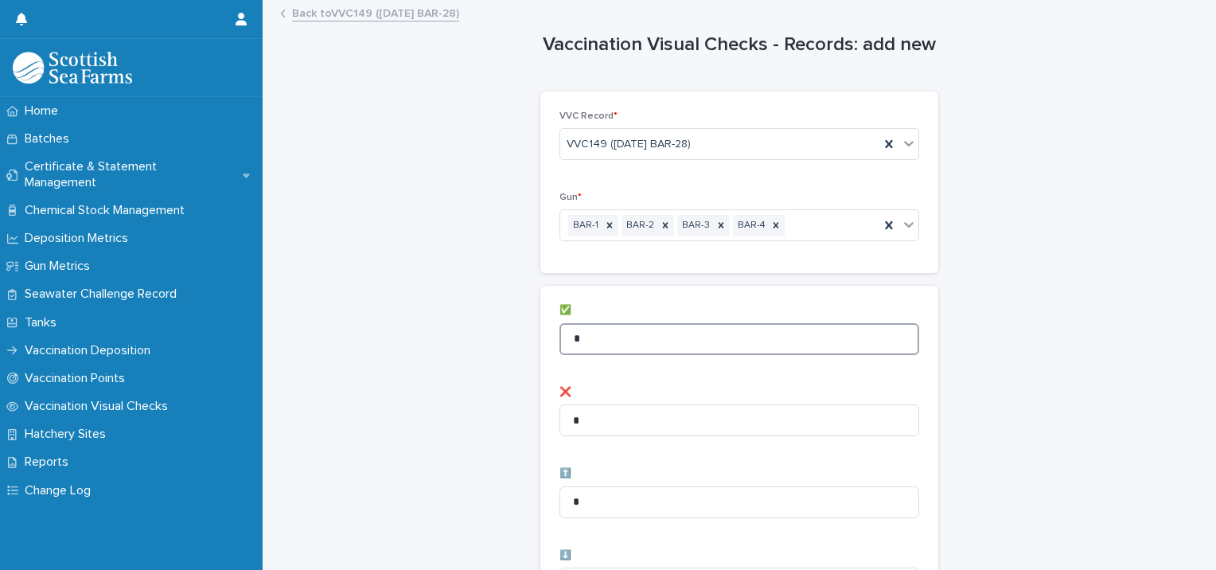
drag, startPoint x: 608, startPoint y: 333, endPoint x: 490, endPoint y: 335, distance: 117.8
type input "**"
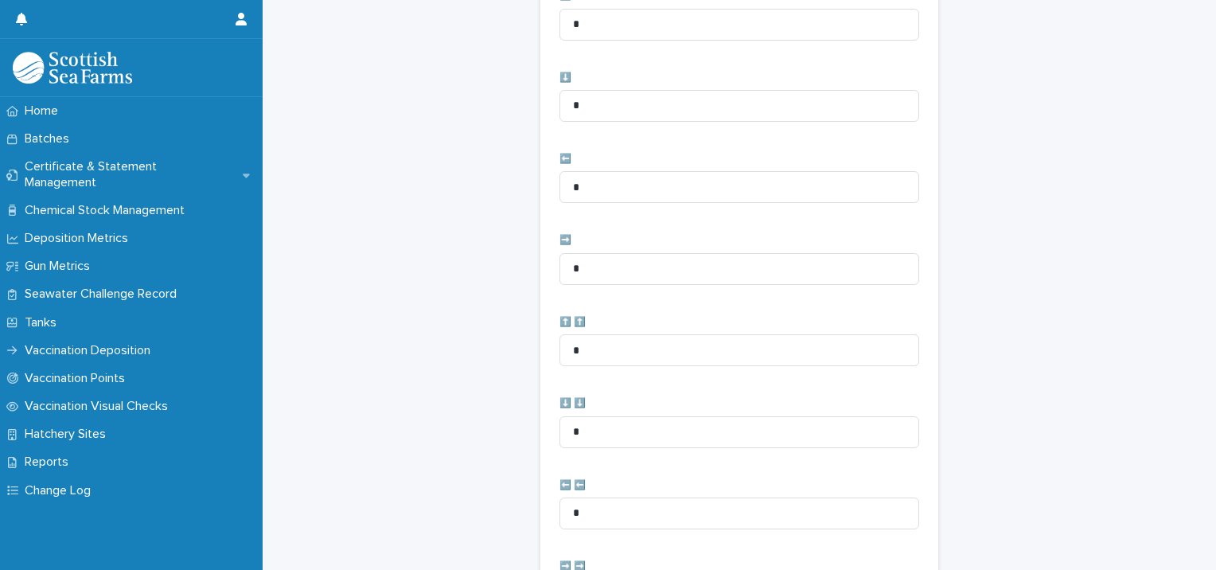
scroll to position [794, 0]
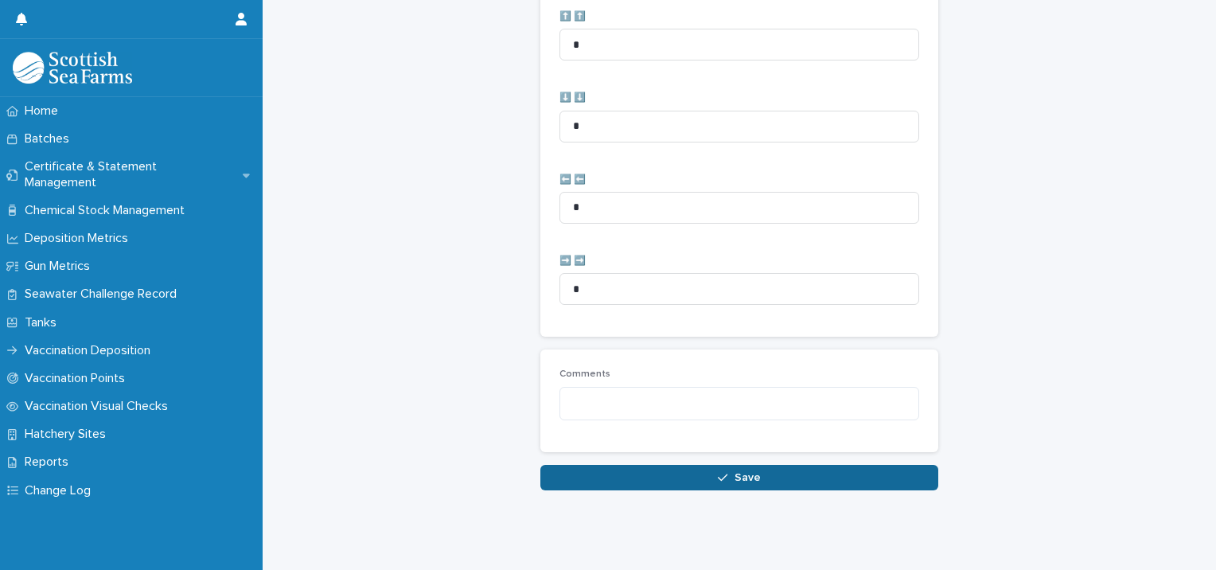
click at [621, 465] on button "Save" at bounding box center [739, 477] width 398 height 25
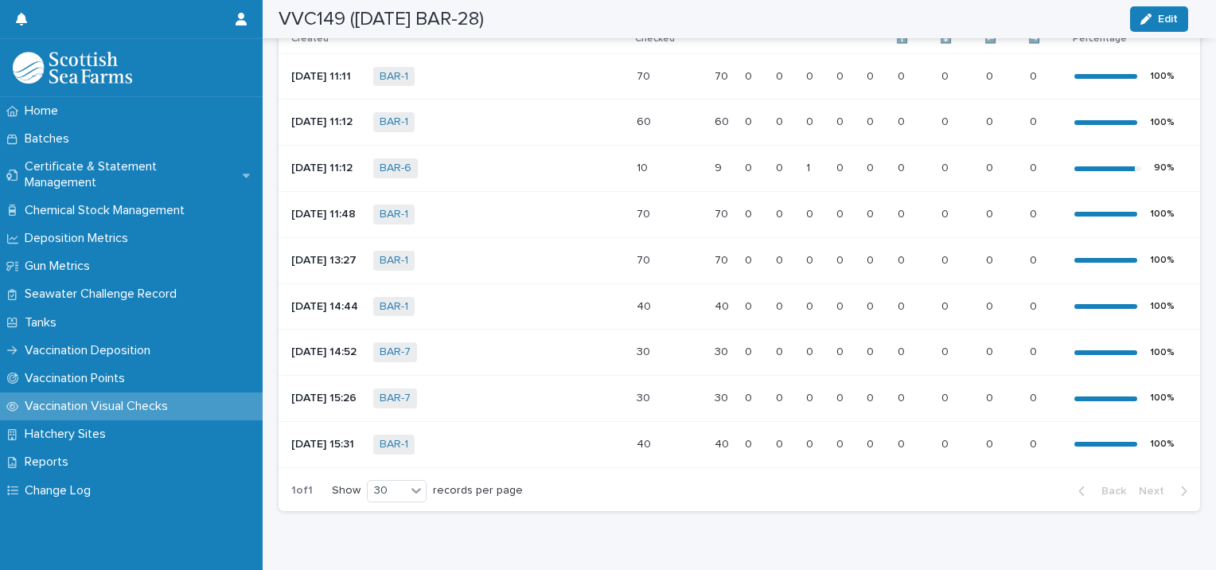
scroll to position [387, 0]
